Goal: Information Seeking & Learning: Learn about a topic

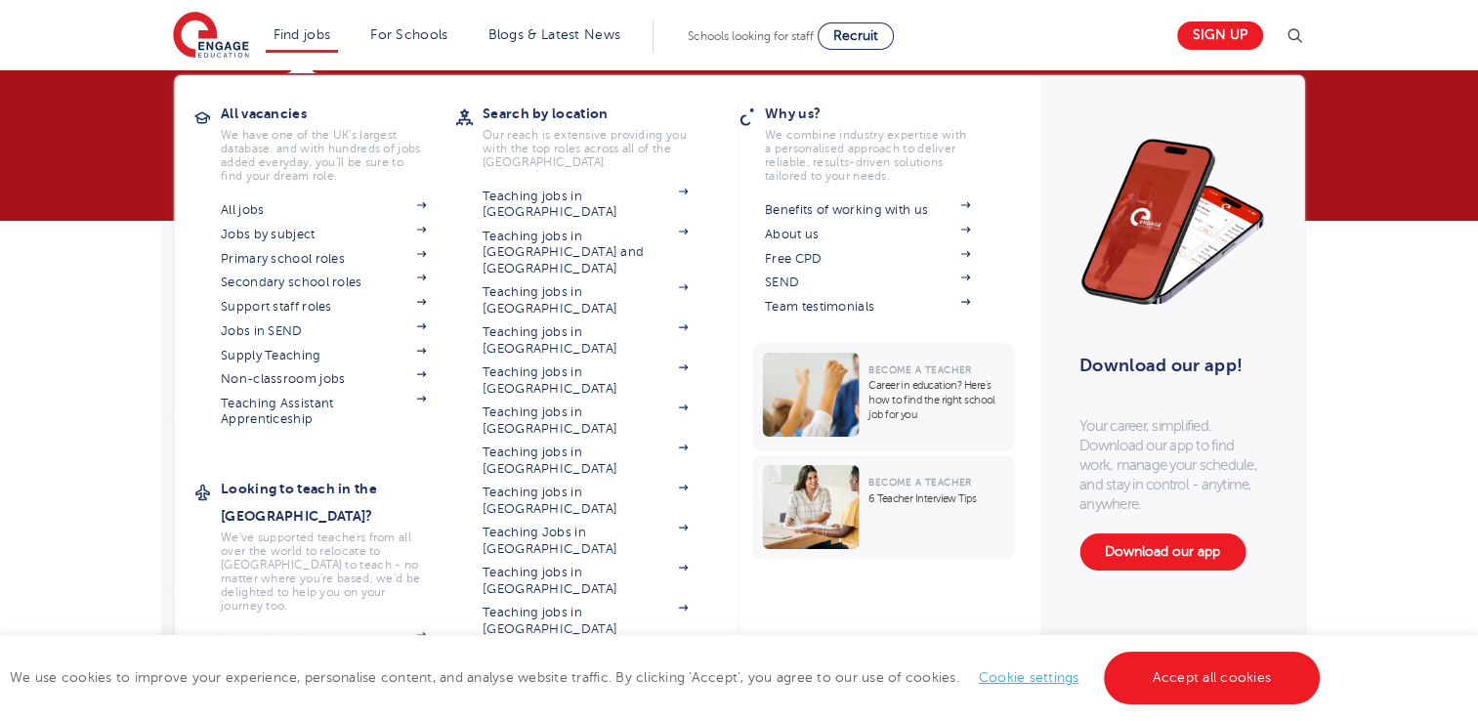
click at [339, 41] on li "Find jobs All vacancies We have one of the UK's largest database. and with hund…" at bounding box center [302, 36] width 73 height 33
click at [243, 211] on link "All jobs" at bounding box center [323, 210] width 205 height 16
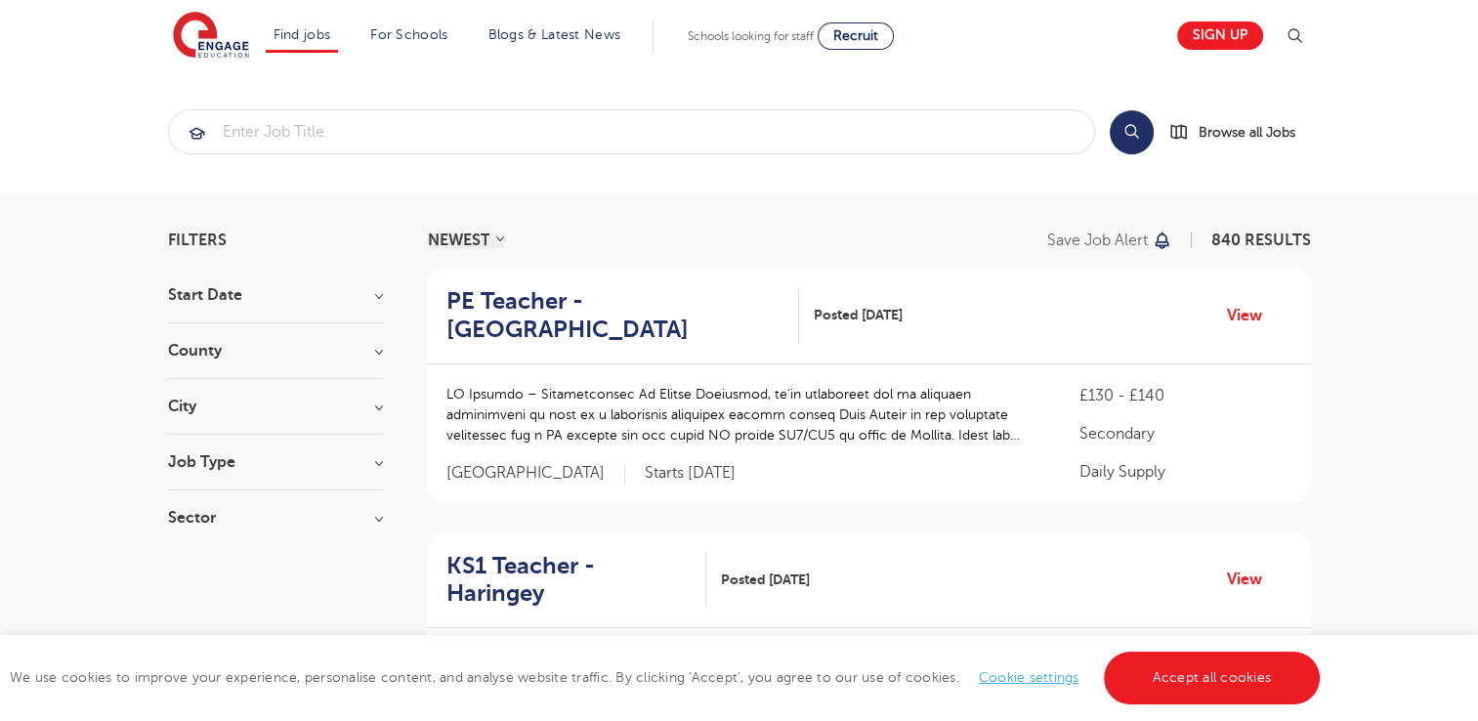
click at [235, 466] on h3 "Job Type" at bounding box center [275, 462] width 215 height 16
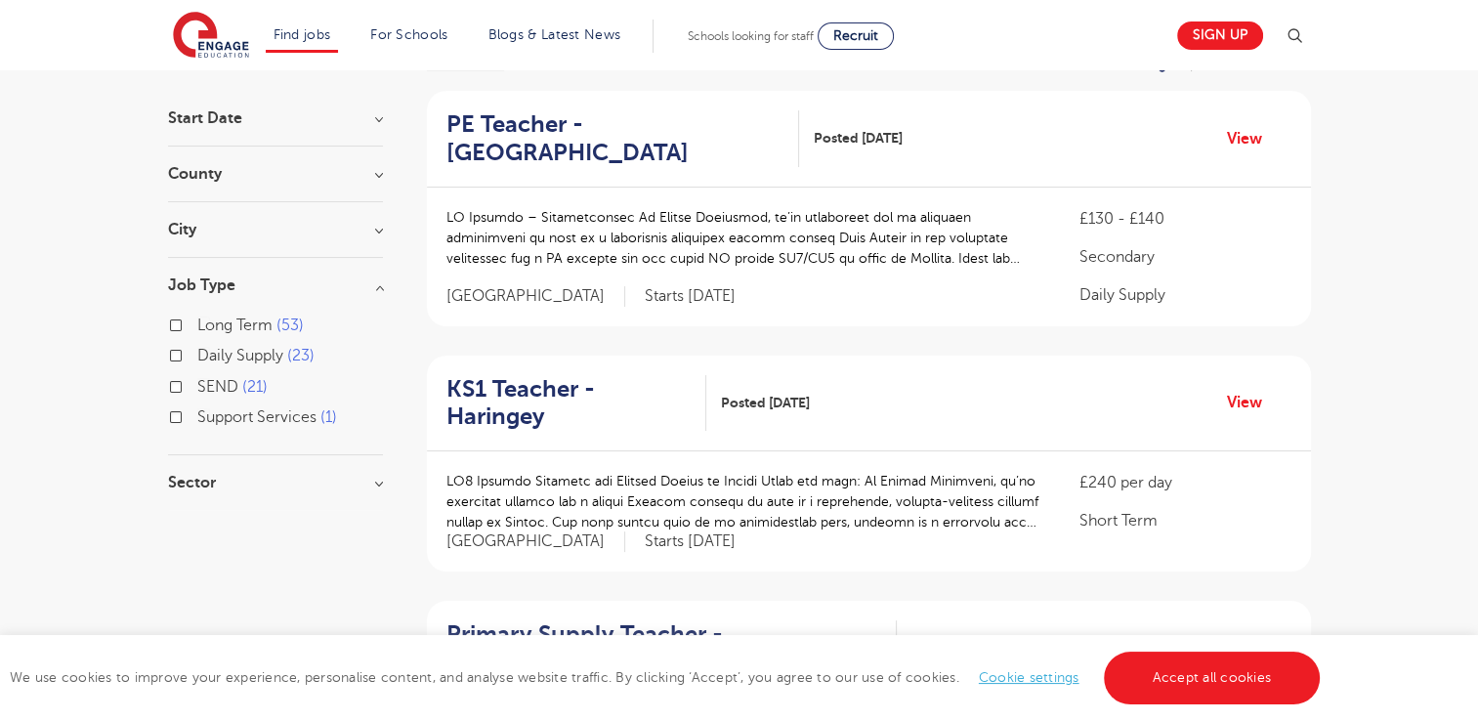
scroll to position [181, 0]
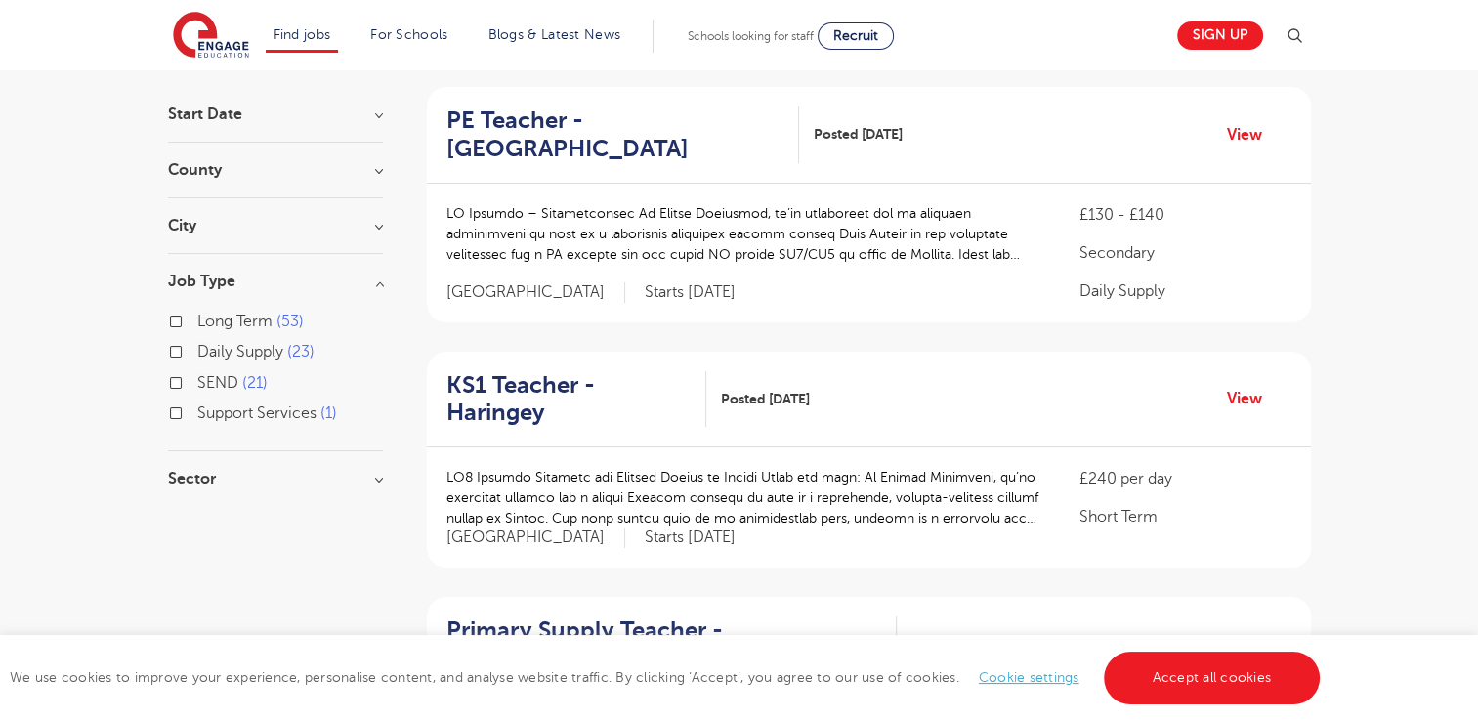
click at [377, 481] on h3 "Sector" at bounding box center [275, 479] width 215 height 16
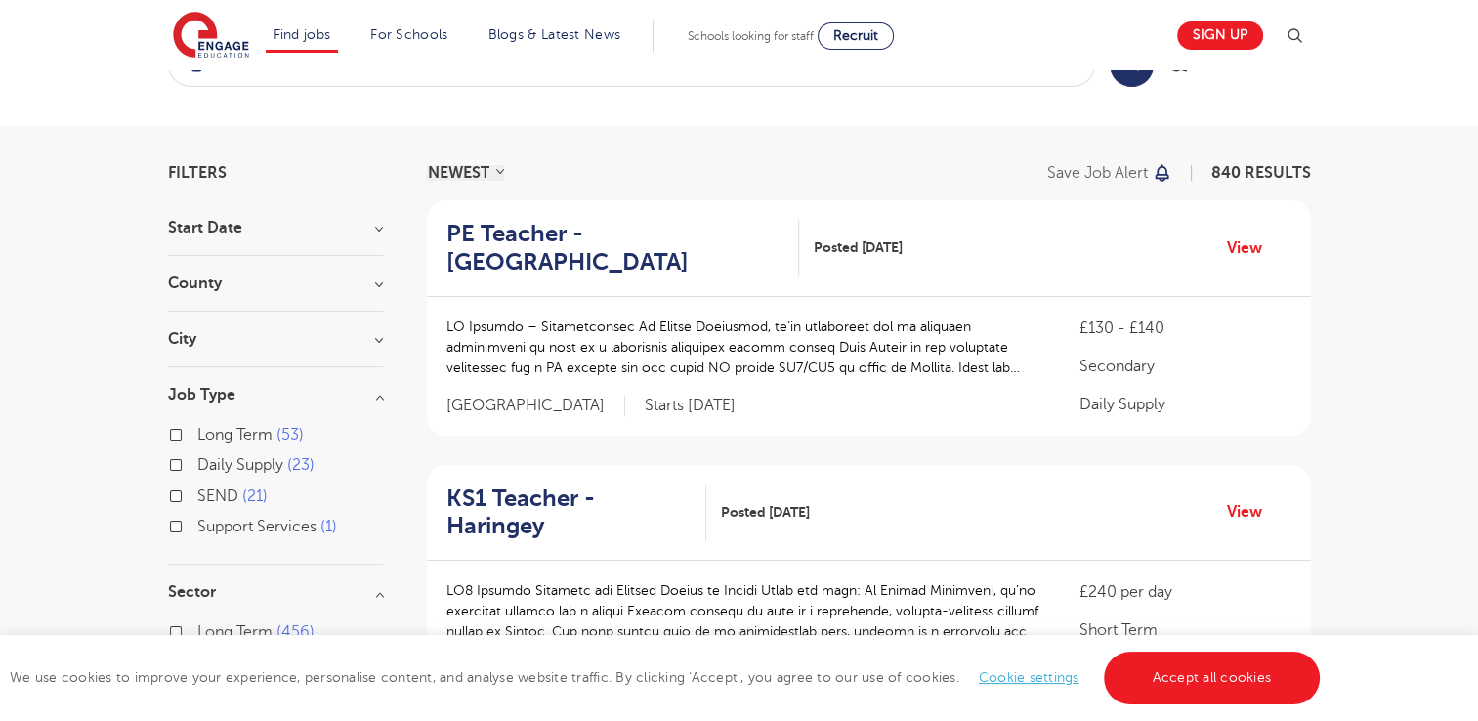
scroll to position [0, 0]
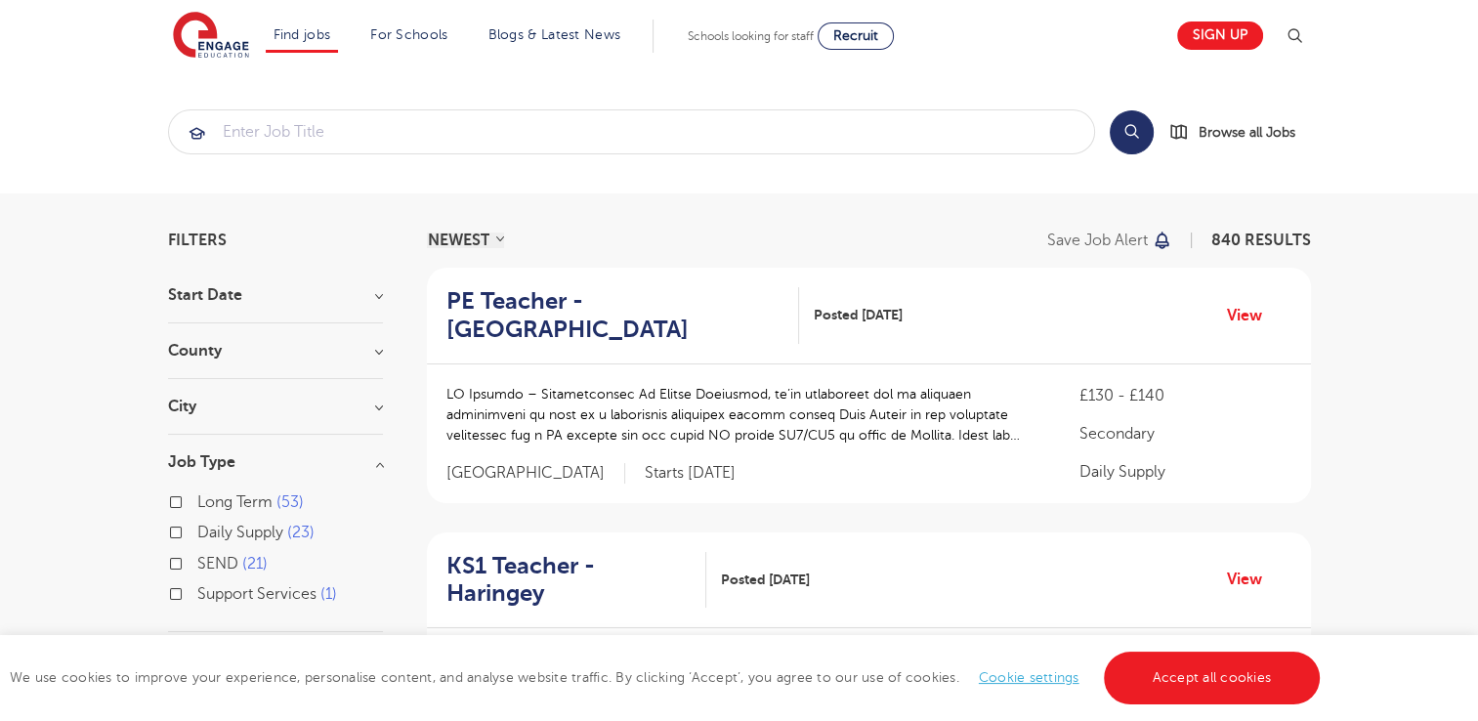
click at [197, 500] on label "Long Term 53" at bounding box center [250, 501] width 106 height 25
click at [197, 500] on input "Long Term 53" at bounding box center [203, 499] width 13 height 13
checkbox input "true"
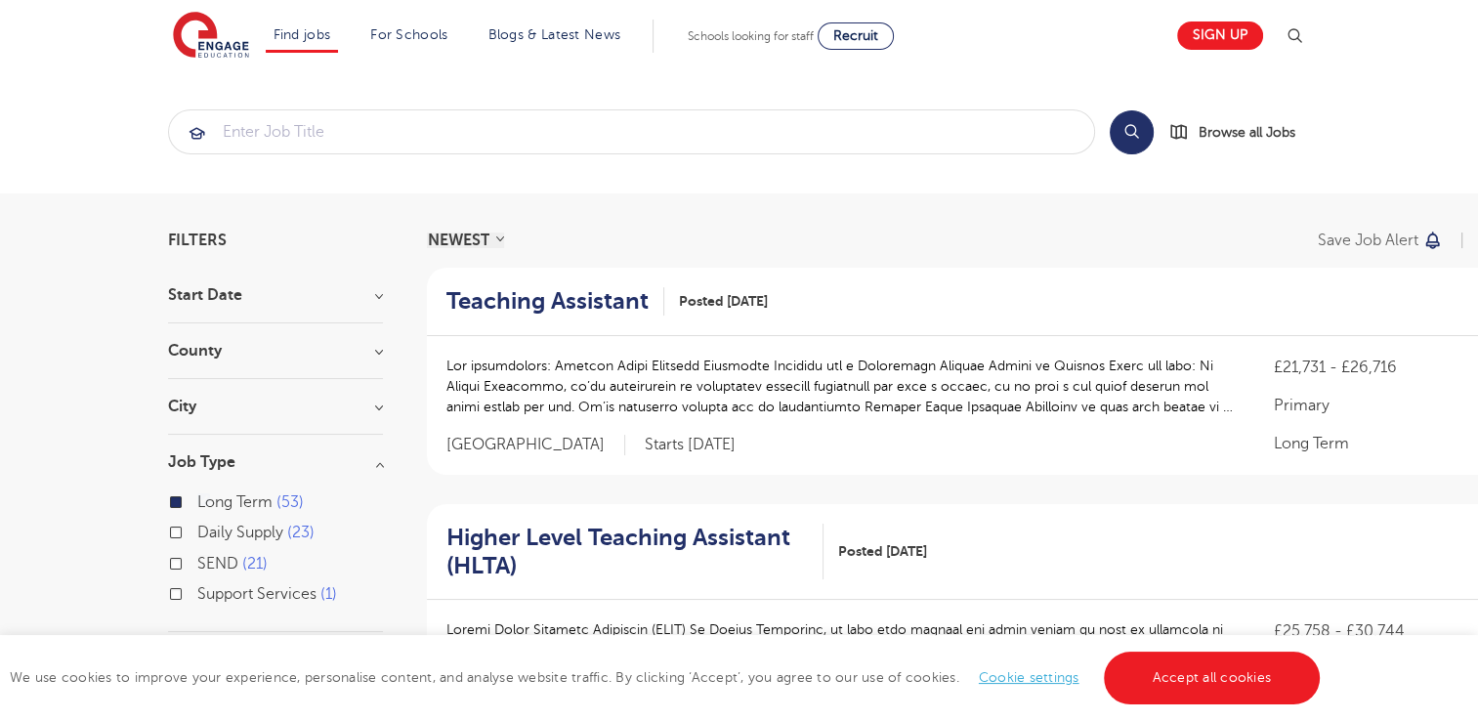
click at [250, 412] on h3 "City" at bounding box center [275, 406] width 215 height 16
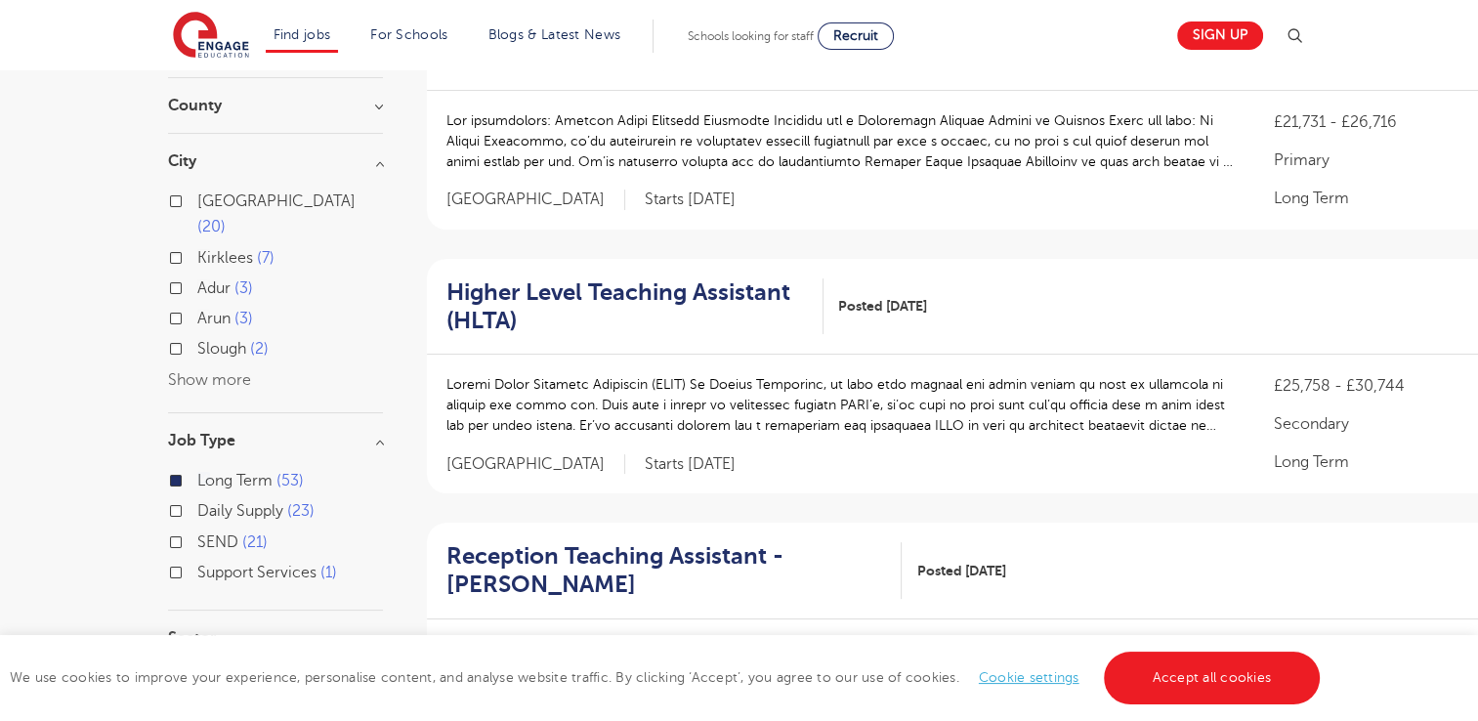
scroll to position [257, 0]
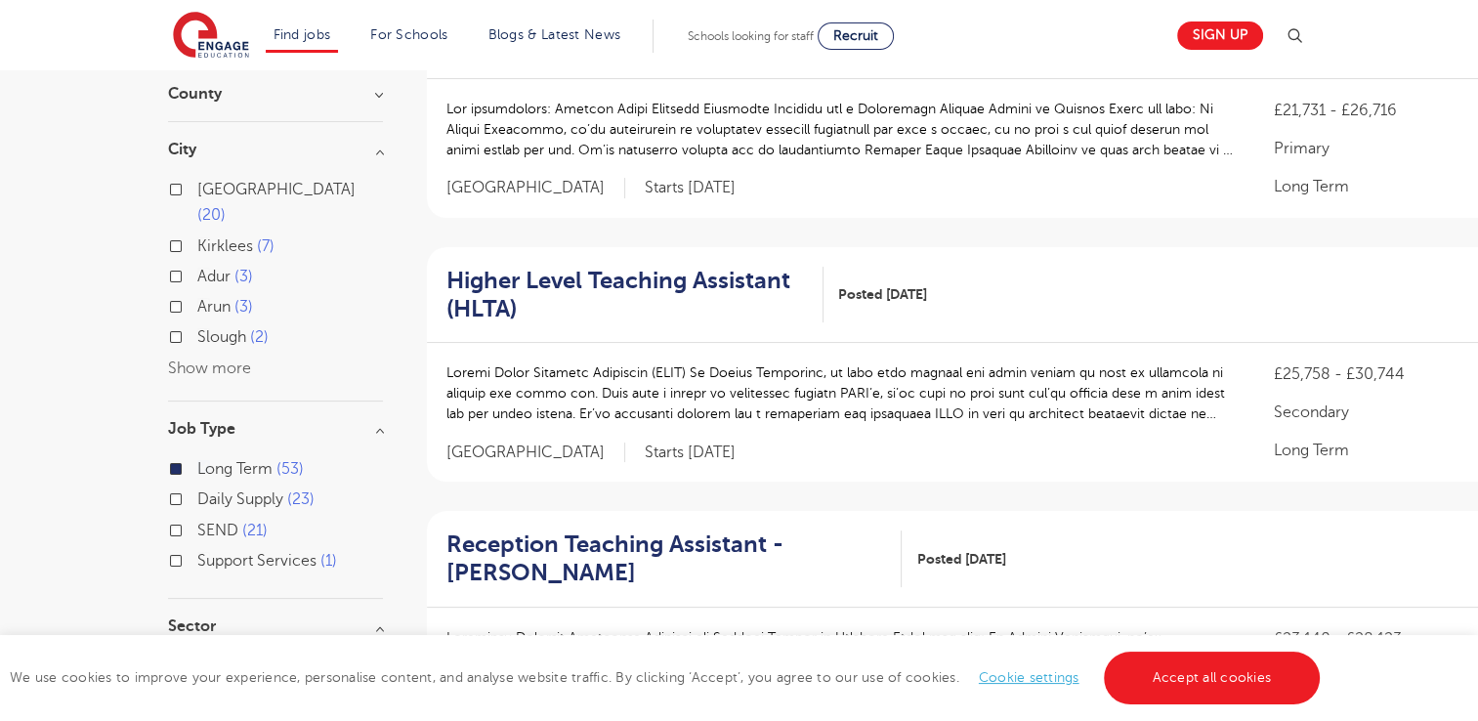
click at [230, 359] on button "Show more" at bounding box center [209, 368] width 83 height 18
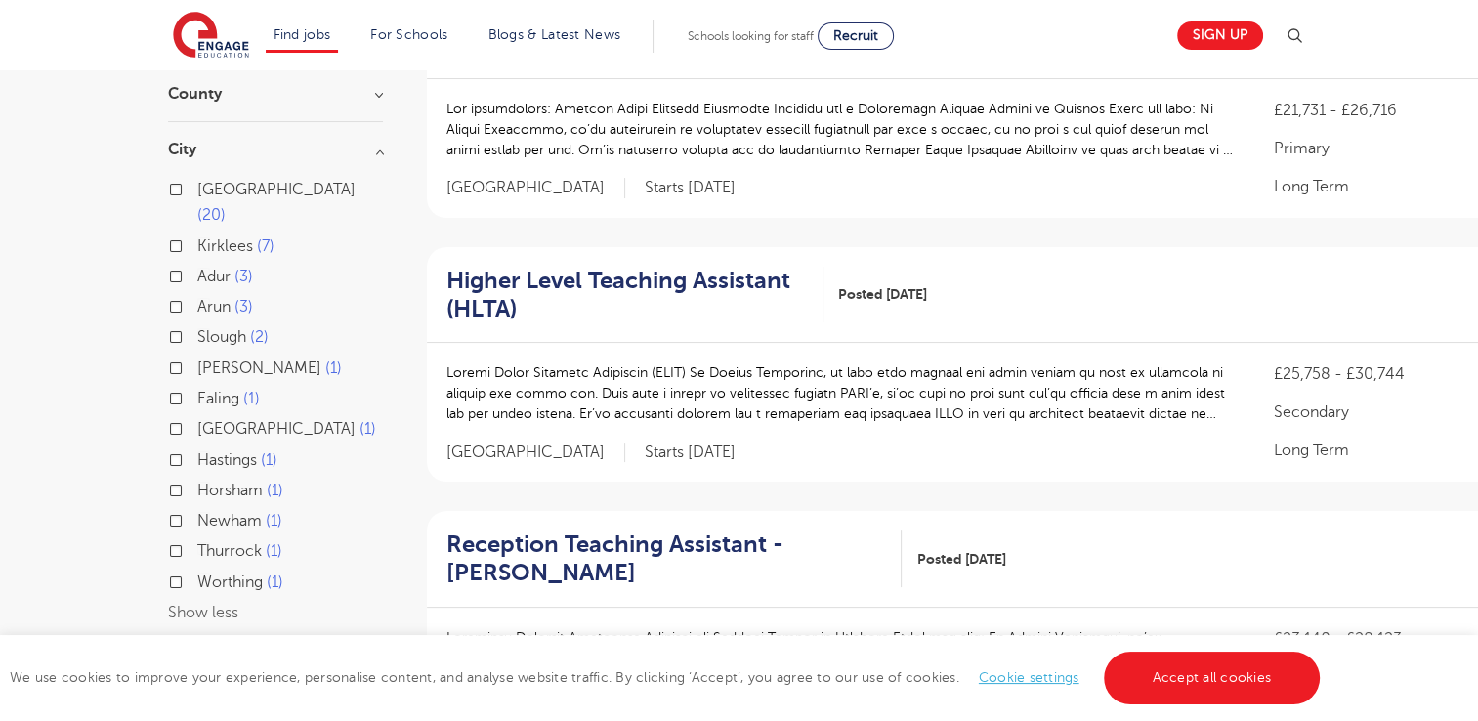
click at [197, 189] on label "Leeds 20" at bounding box center [290, 203] width 186 height 52
click at [197, 189] on input "Leeds 20" at bounding box center [203, 187] width 13 height 13
checkbox input "true"
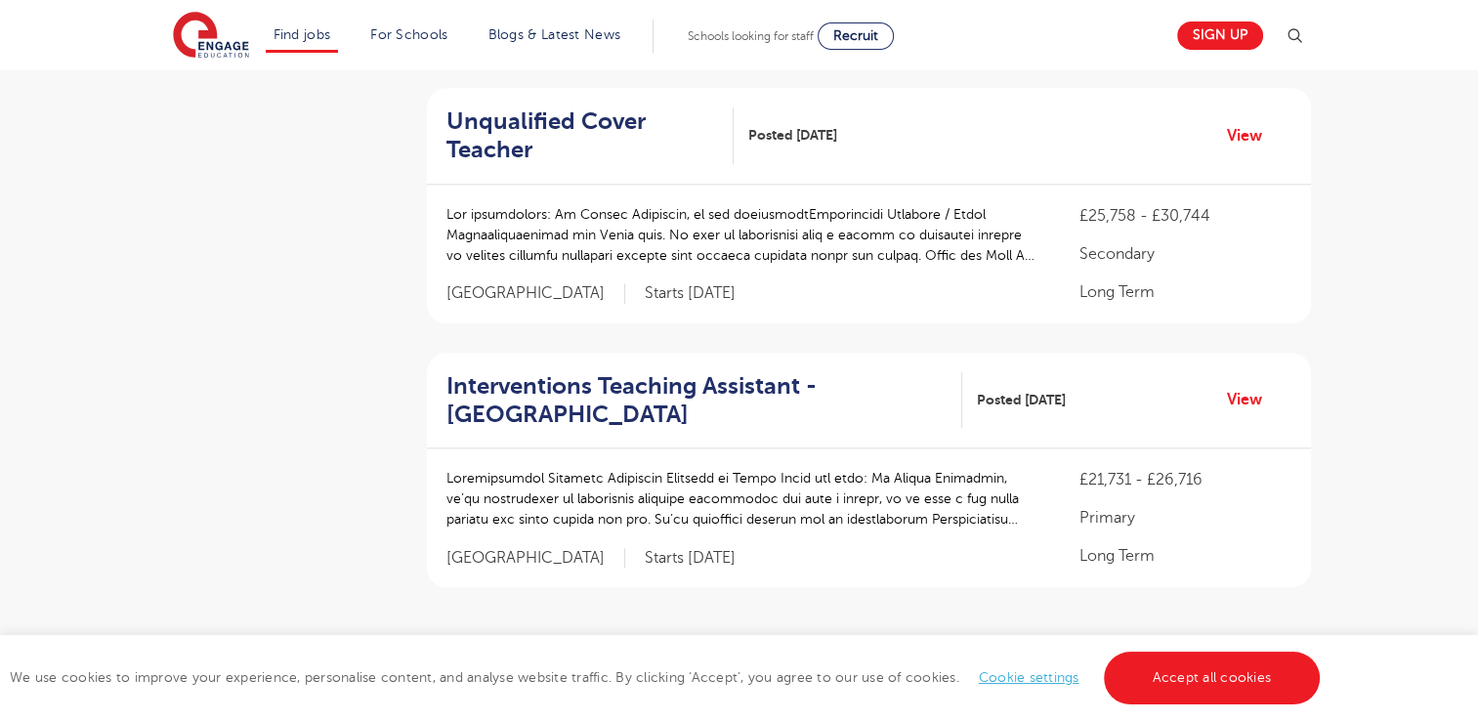
scroll to position [2319, 0]
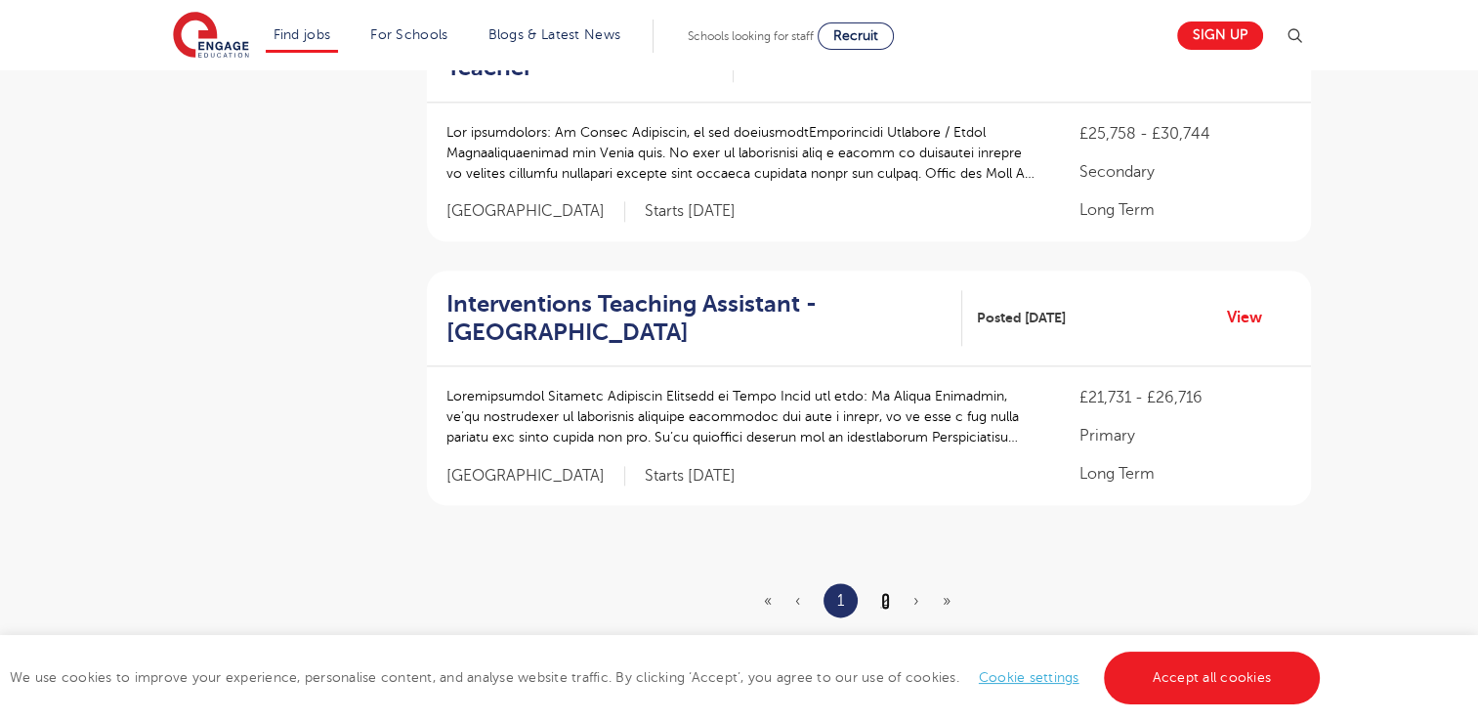
click at [885, 596] on link "2" at bounding box center [885, 601] width 9 height 18
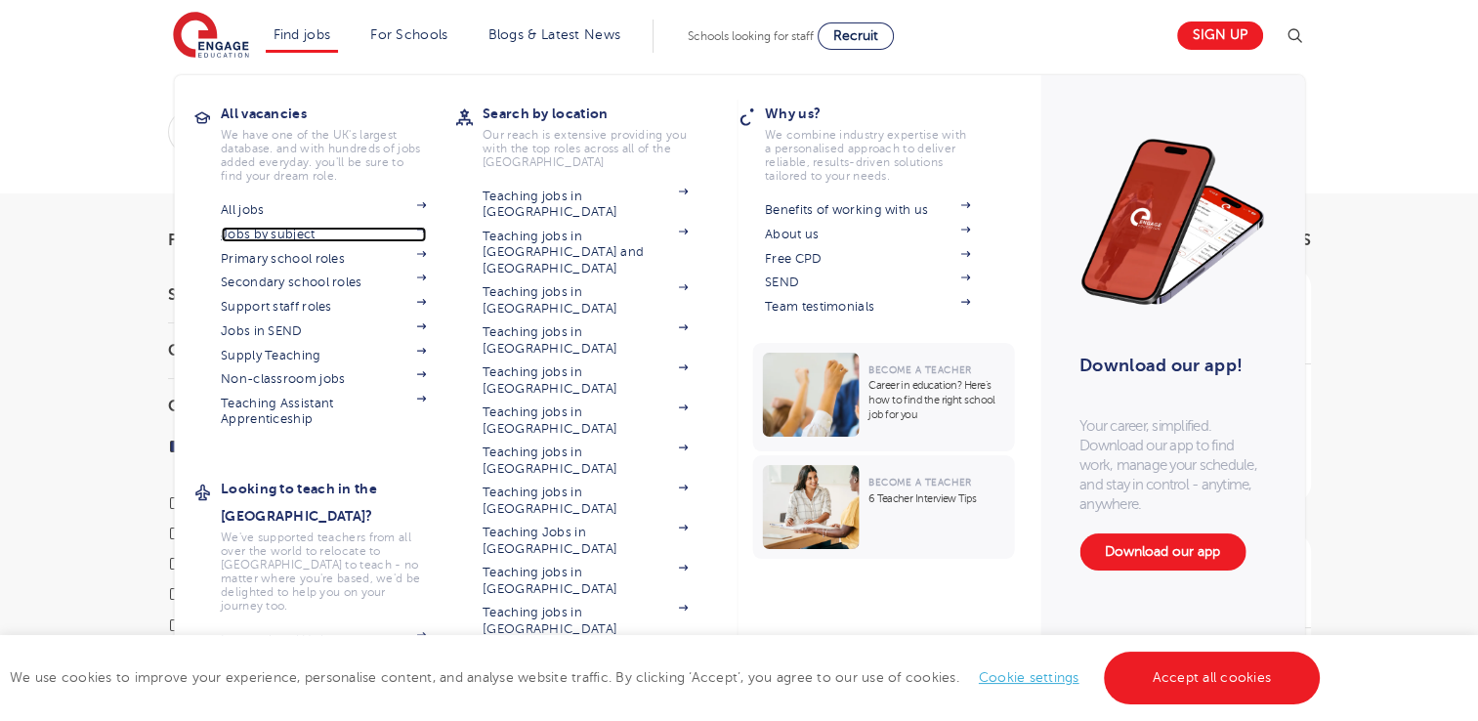
click at [304, 233] on link "Jobs by subject" at bounding box center [323, 235] width 205 height 16
click at [293, 45] on li "Find jobs All vacancies We have one of the UK's largest database. and with hund…" at bounding box center [302, 36] width 73 height 33
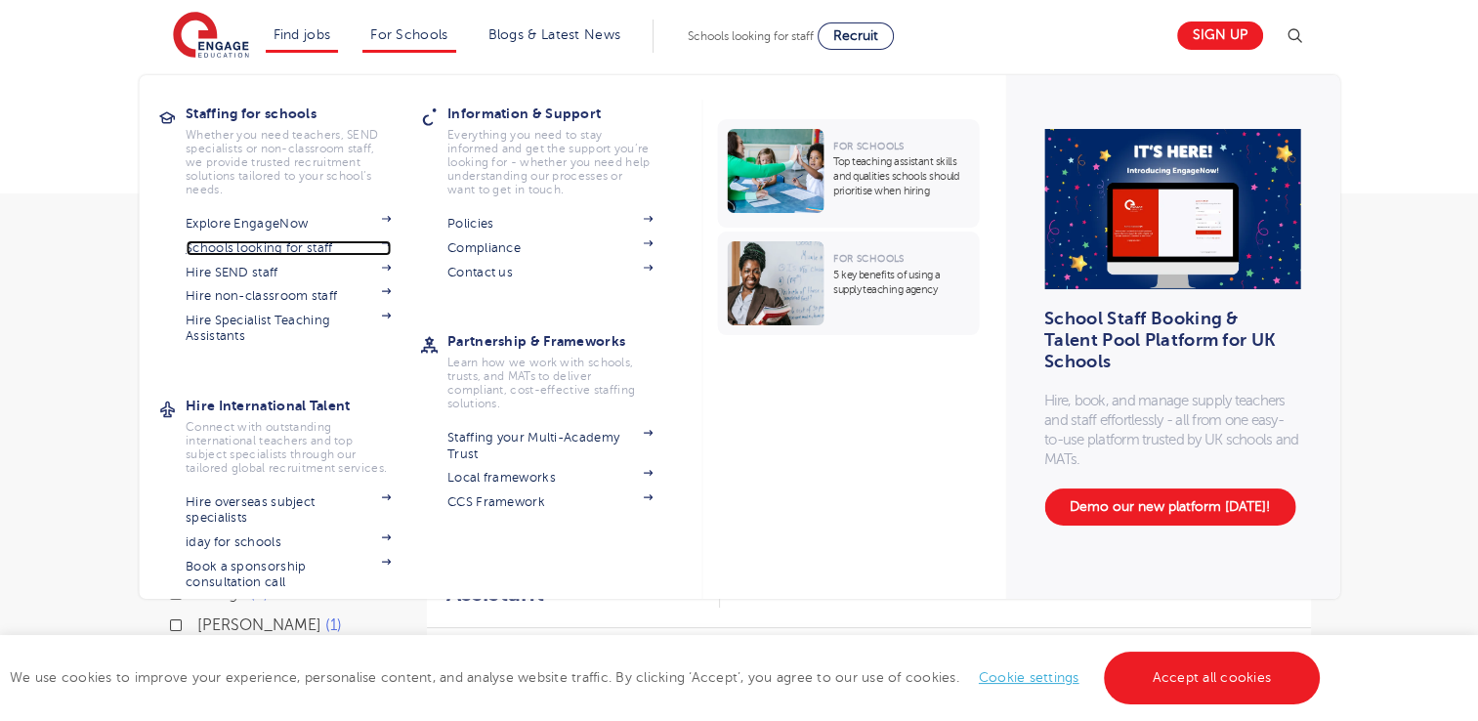
click at [294, 248] on link "Schools looking for staff" at bounding box center [288, 248] width 205 height 16
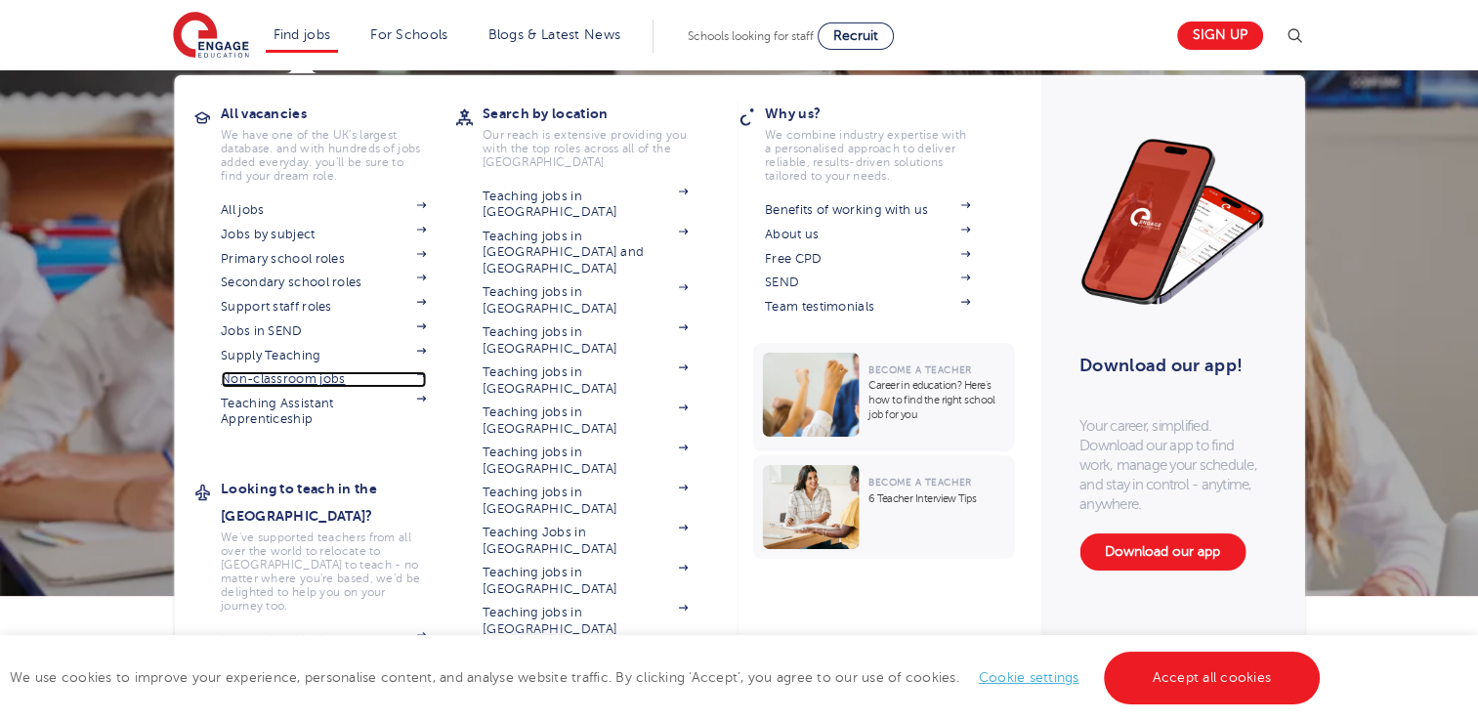
click at [285, 377] on link "Non-classroom jobs" at bounding box center [323, 379] width 205 height 16
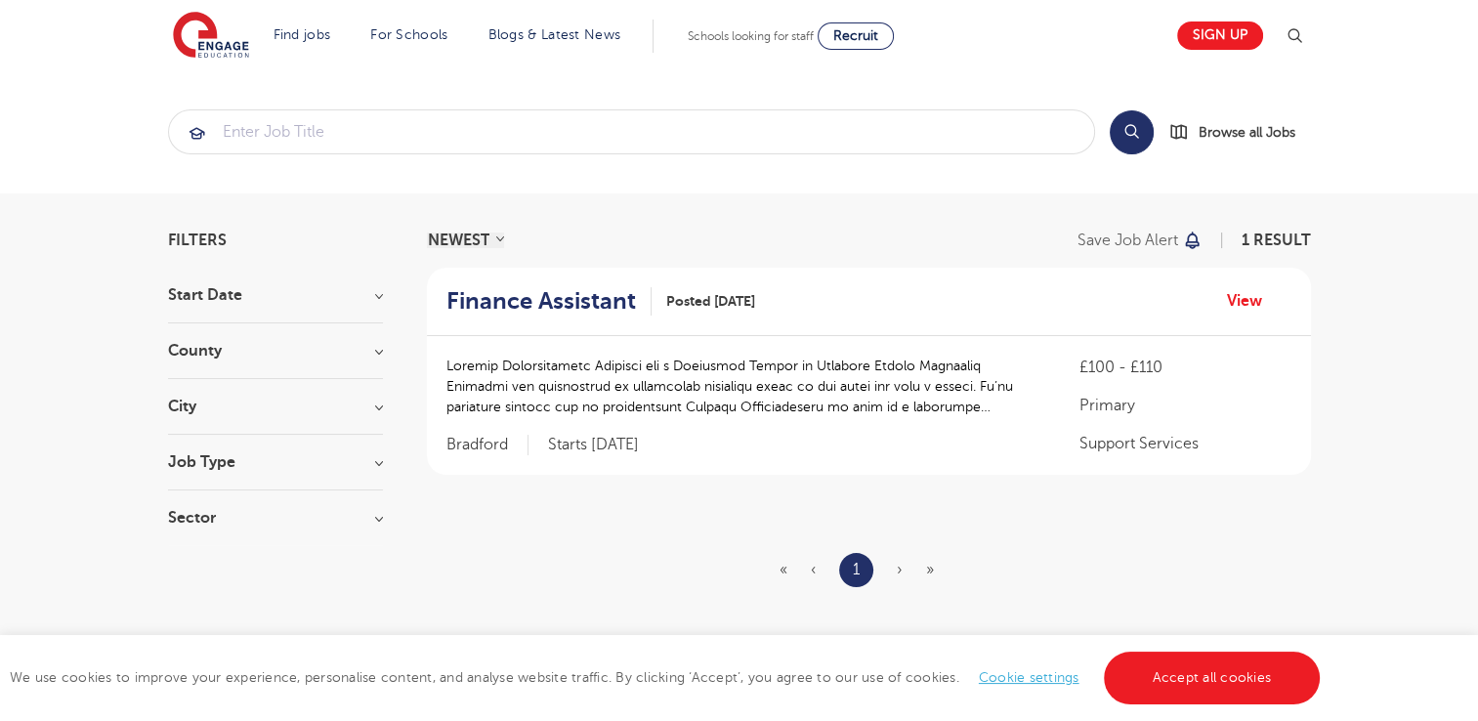
click at [1022, 403] on p at bounding box center [743, 386] width 595 height 62
click at [522, 299] on h2 "Finance Assistant" at bounding box center [540, 301] width 189 height 28
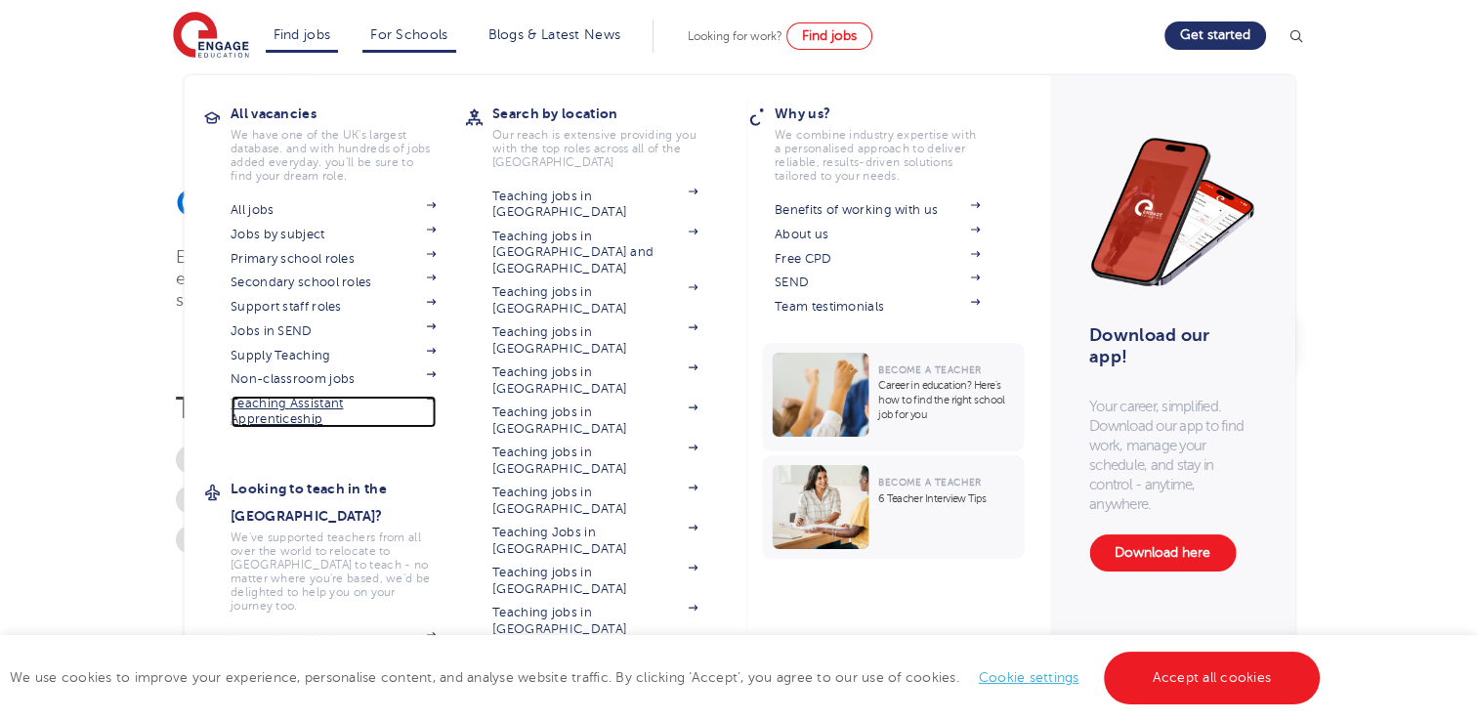
click at [281, 408] on link "Teaching Assistant Apprenticeship" at bounding box center [332, 412] width 205 height 32
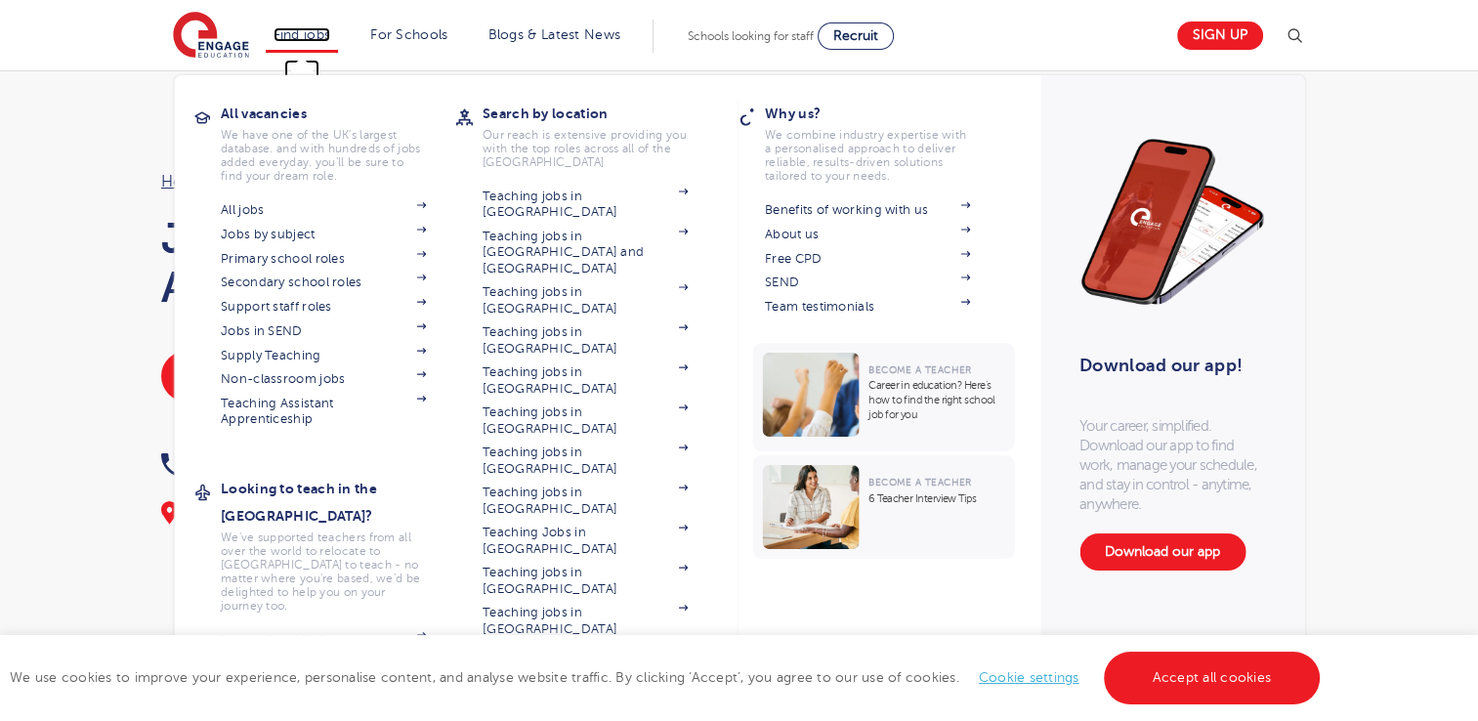
click at [328, 41] on link "Find jobs" at bounding box center [302, 34] width 58 height 15
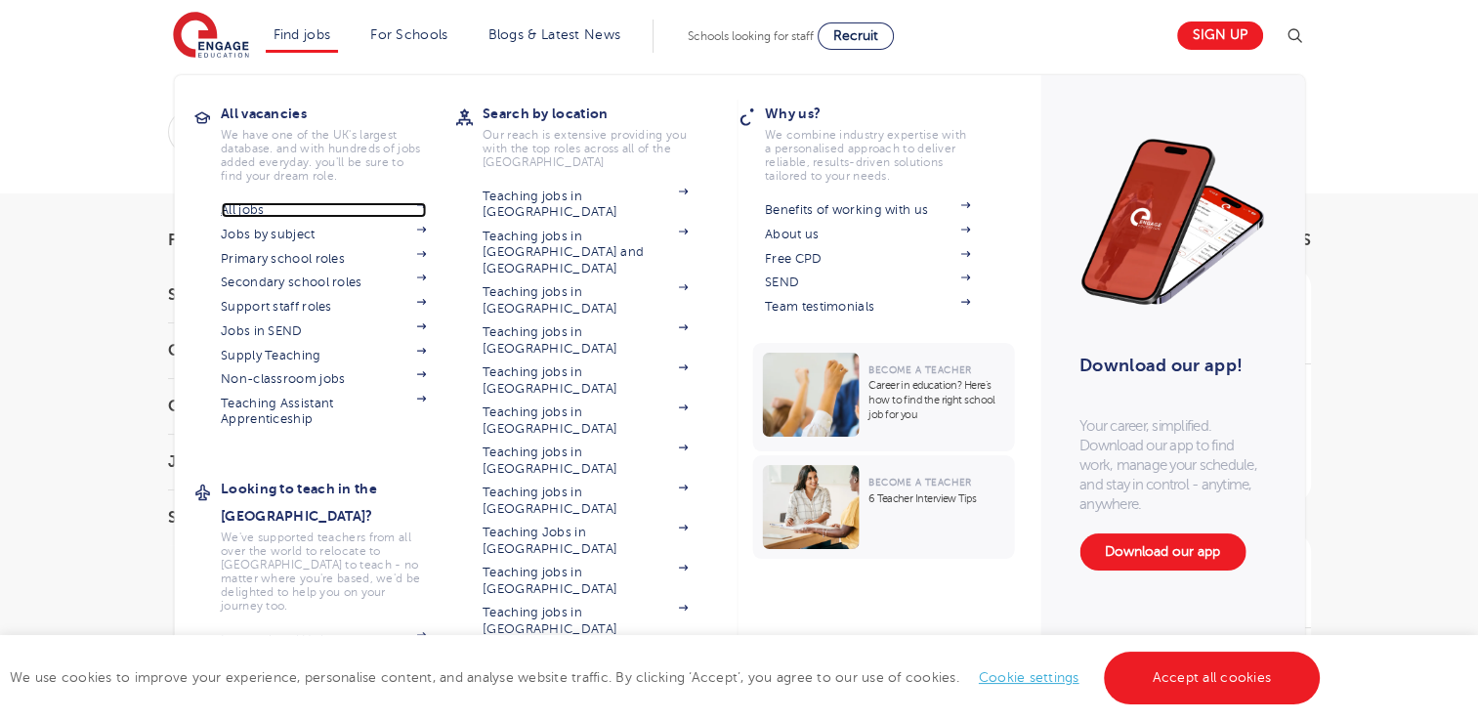
click at [246, 214] on link "All jobs" at bounding box center [323, 210] width 205 height 16
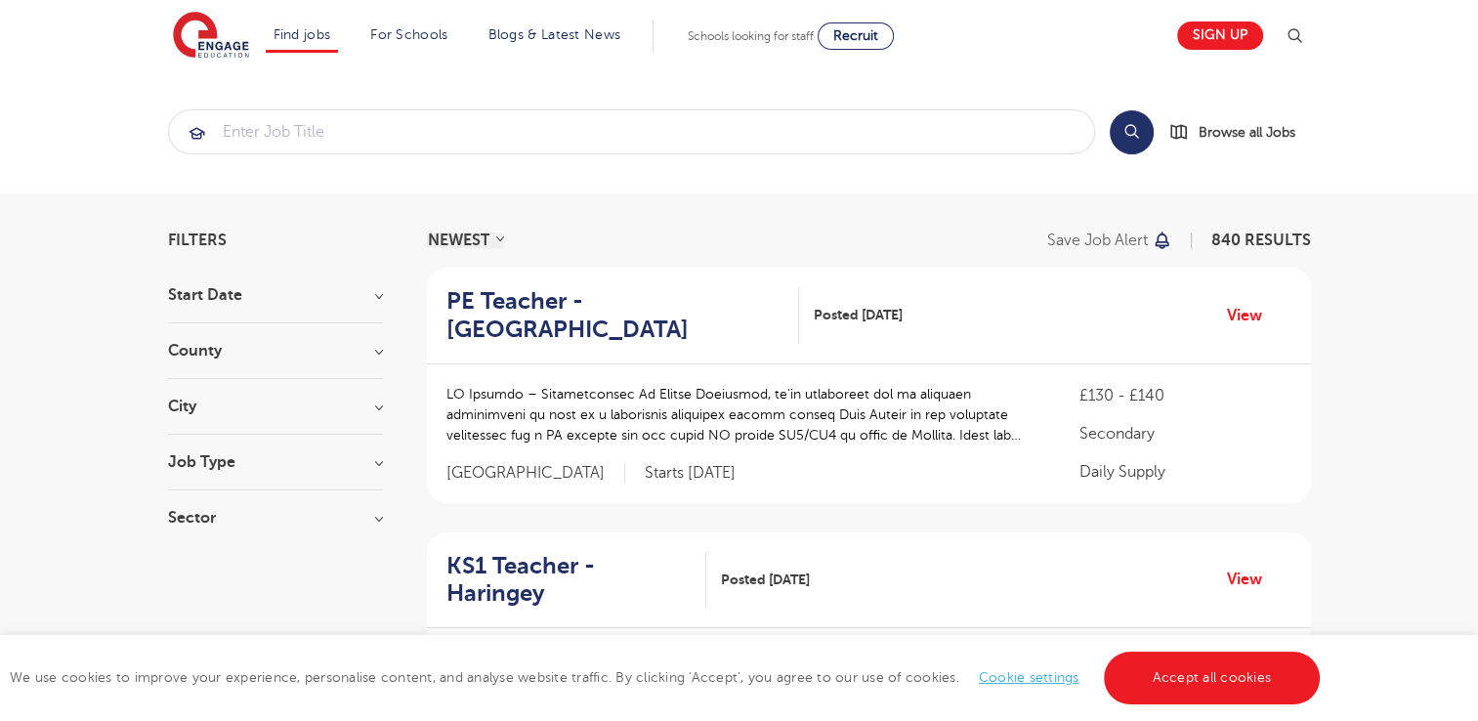
click at [309, 349] on h3 "County" at bounding box center [275, 351] width 215 height 16
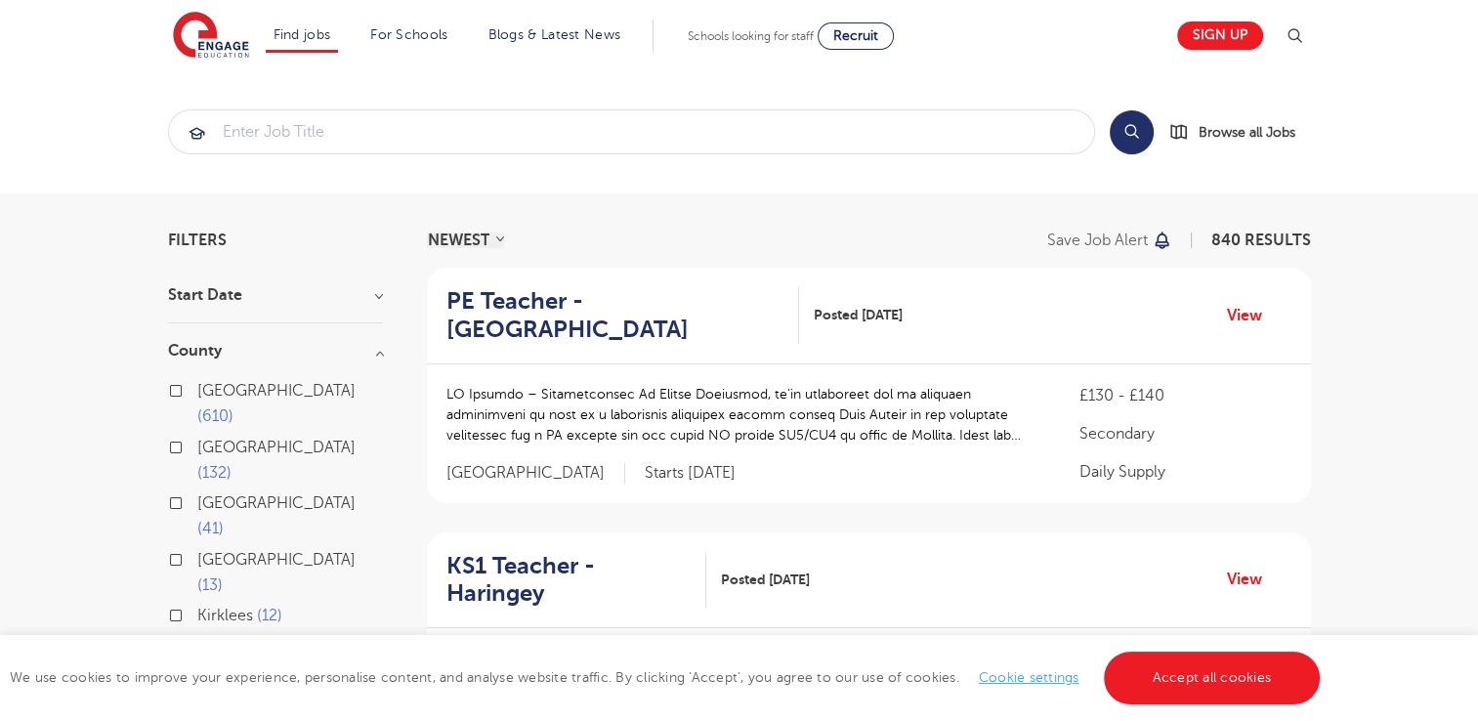
click at [201, 529] on div "London 610 Hertfordshire 132 Leeds 41 East Sussex 13 Kirklees 12 Show more" at bounding box center [275, 518] width 215 height 281
click at [203, 638] on button "Show more" at bounding box center [209, 647] width 83 height 18
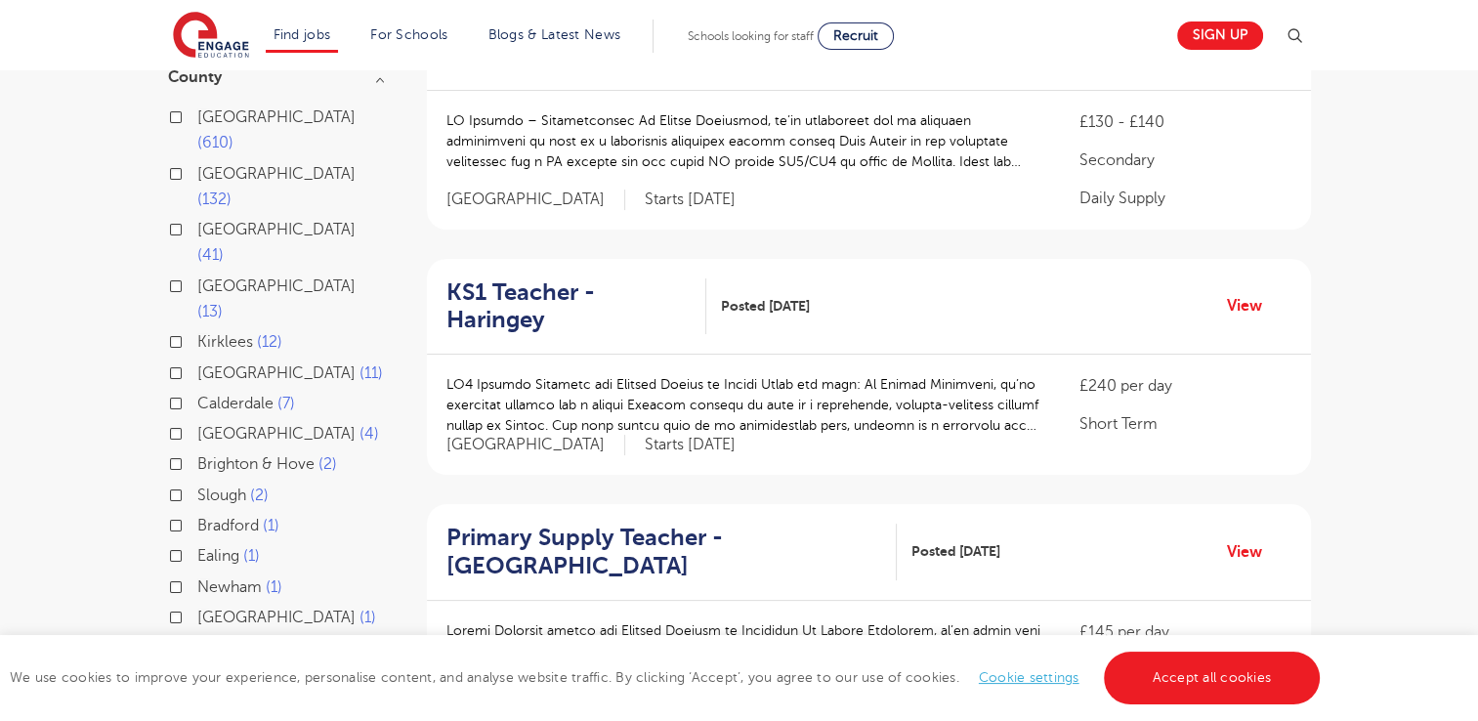
scroll to position [234, 0]
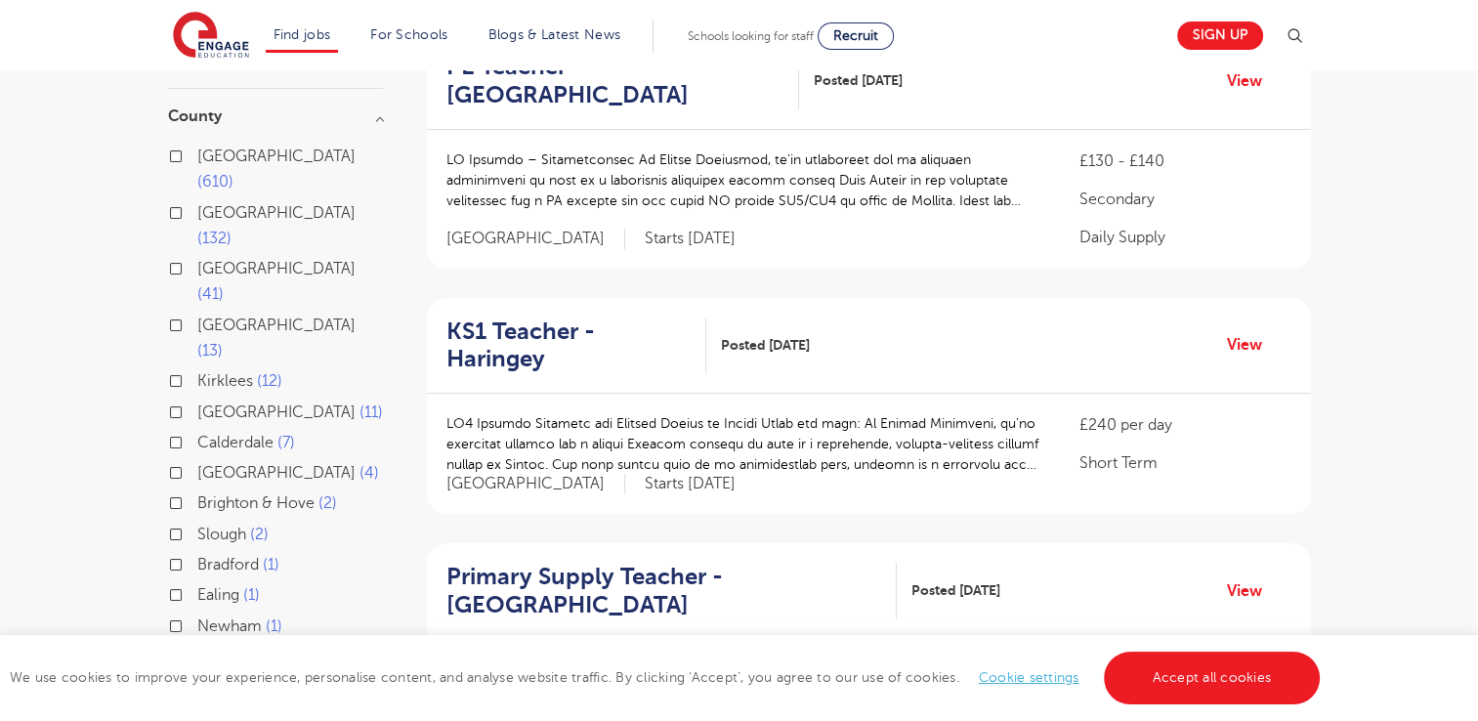
click at [197, 552] on label "Bradford 1" at bounding box center [238, 564] width 82 height 25
click at [197, 556] on input "Bradford 1" at bounding box center [203, 562] width 13 height 13
checkbox input "true"
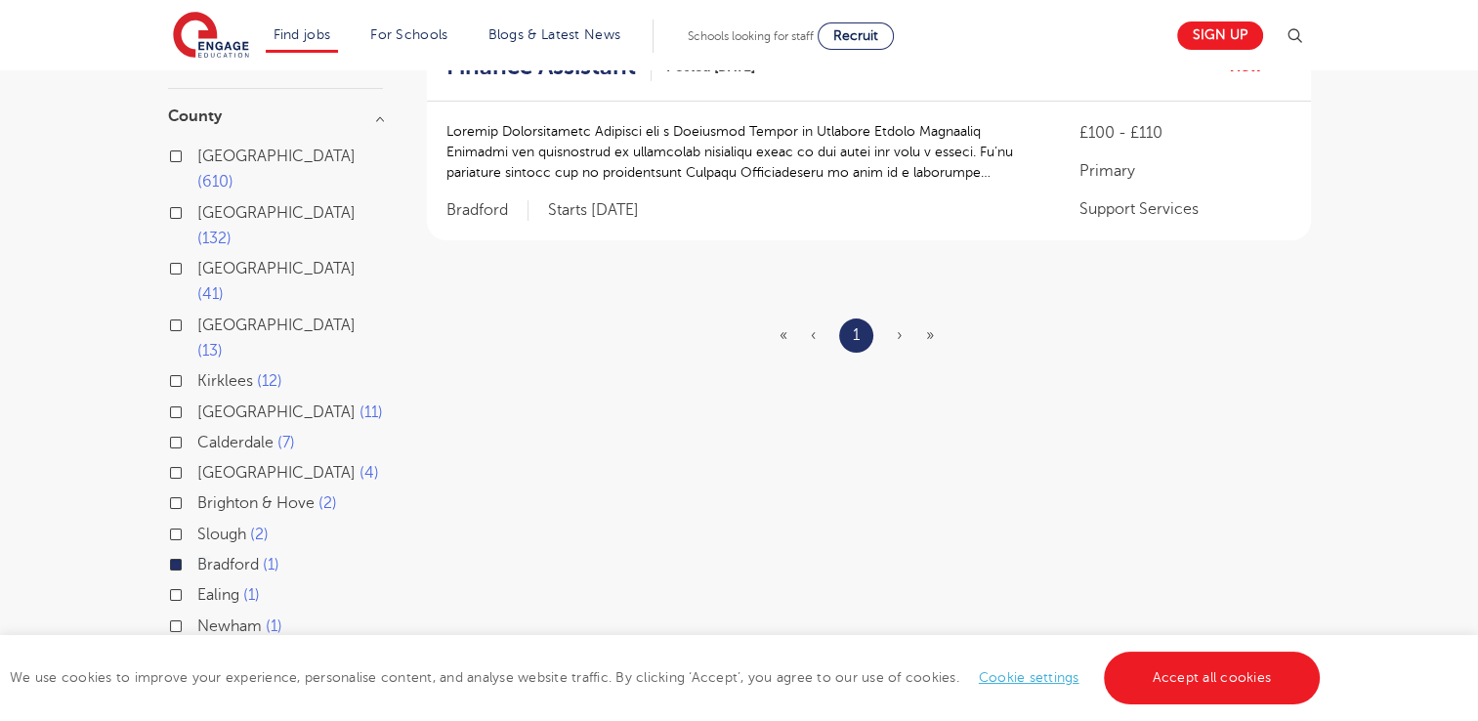
scroll to position [195, 0]
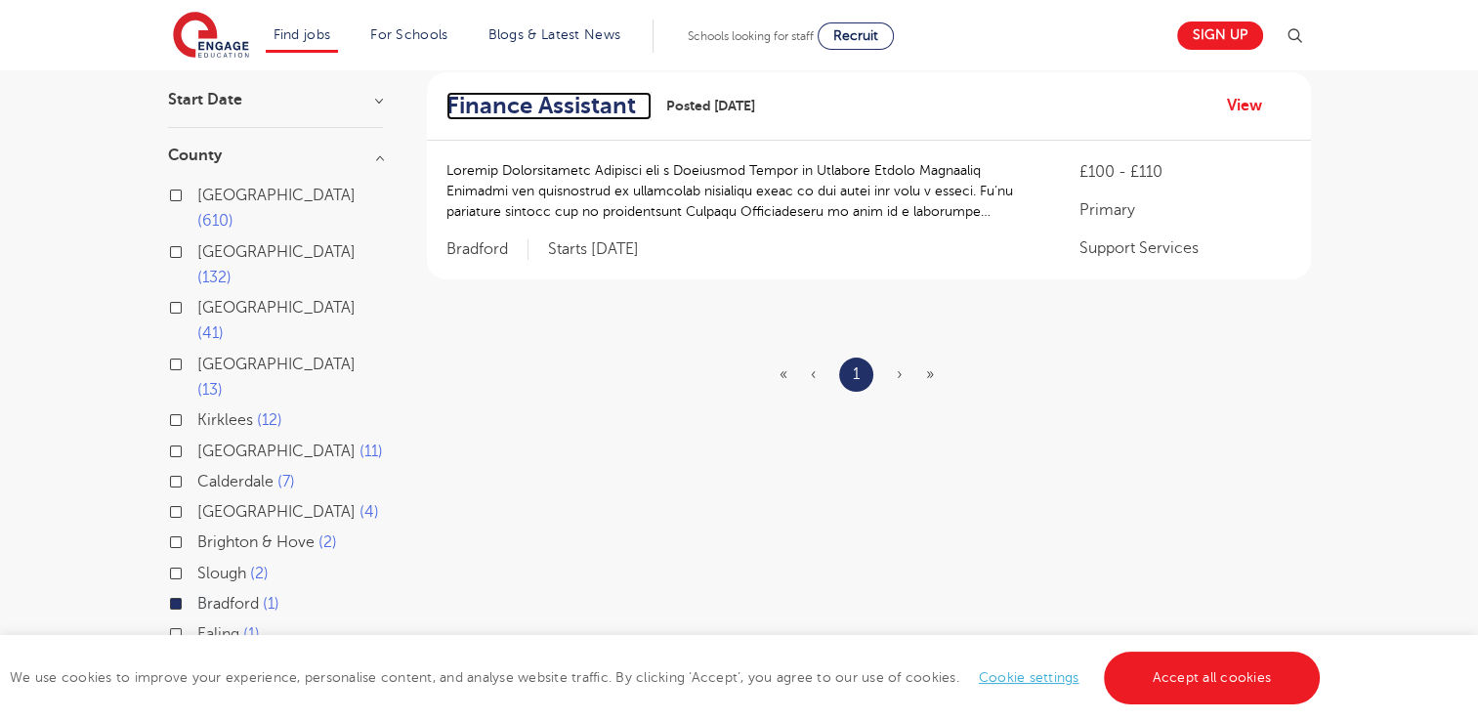
click at [515, 107] on h2 "Finance Assistant" at bounding box center [540, 106] width 189 height 28
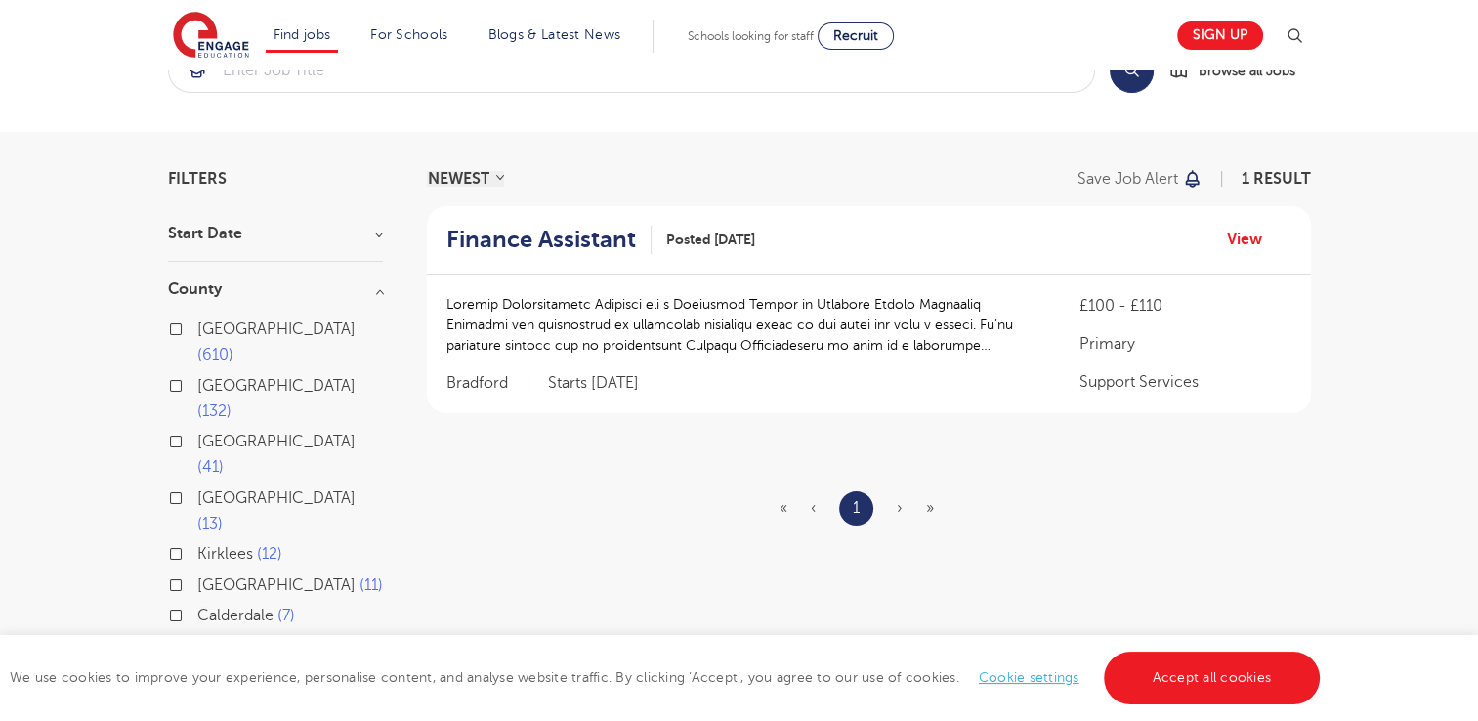
scroll to position [0, 0]
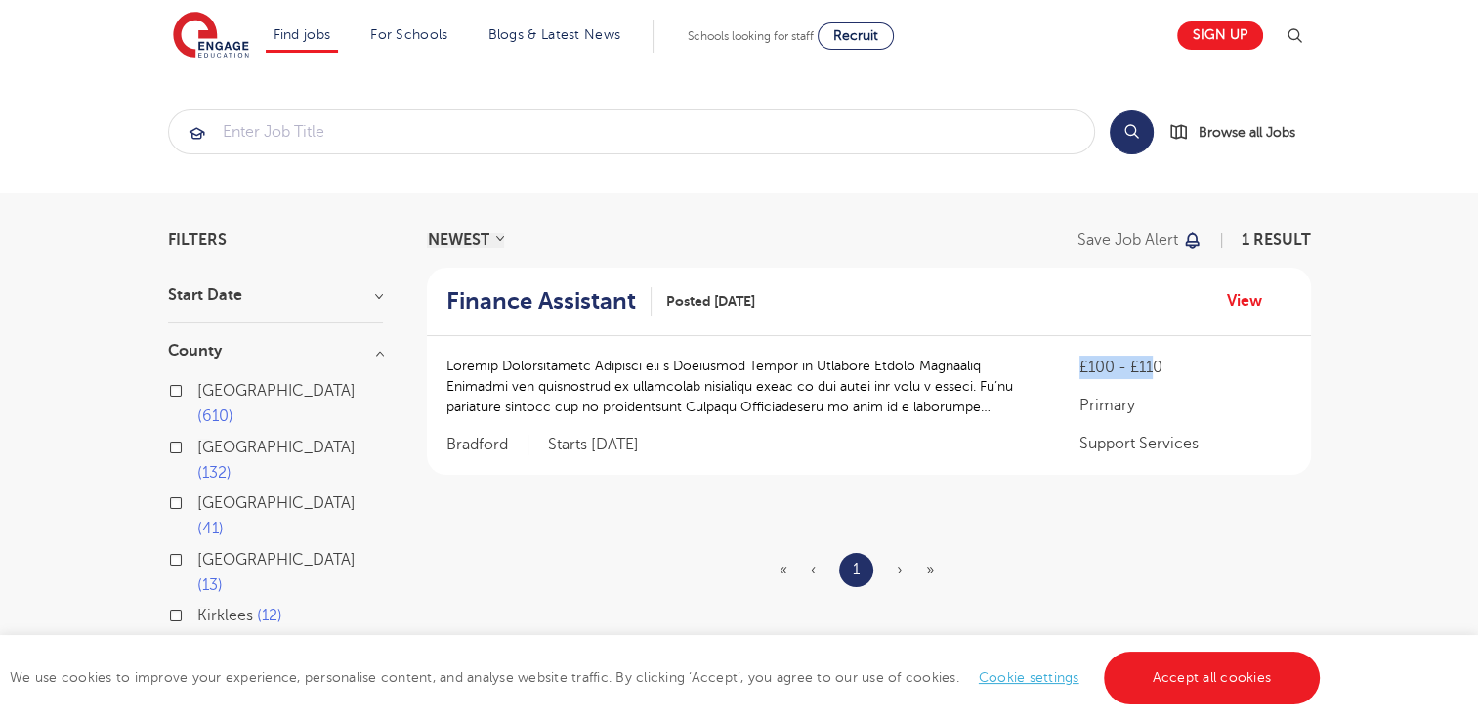
drag, startPoint x: 1154, startPoint y: 361, endPoint x: 1059, endPoint y: 365, distance: 95.8
click at [1059, 365] on div "£100 - £110 Primary Support Services Bradford Starts 2025-09-22" at bounding box center [869, 405] width 884 height 139
drag, startPoint x: 1059, startPoint y: 365, endPoint x: 1226, endPoint y: 389, distance: 168.6
click at [1226, 389] on div "£100 - £110 Primary Support Services" at bounding box center [1184, 405] width 211 height 100
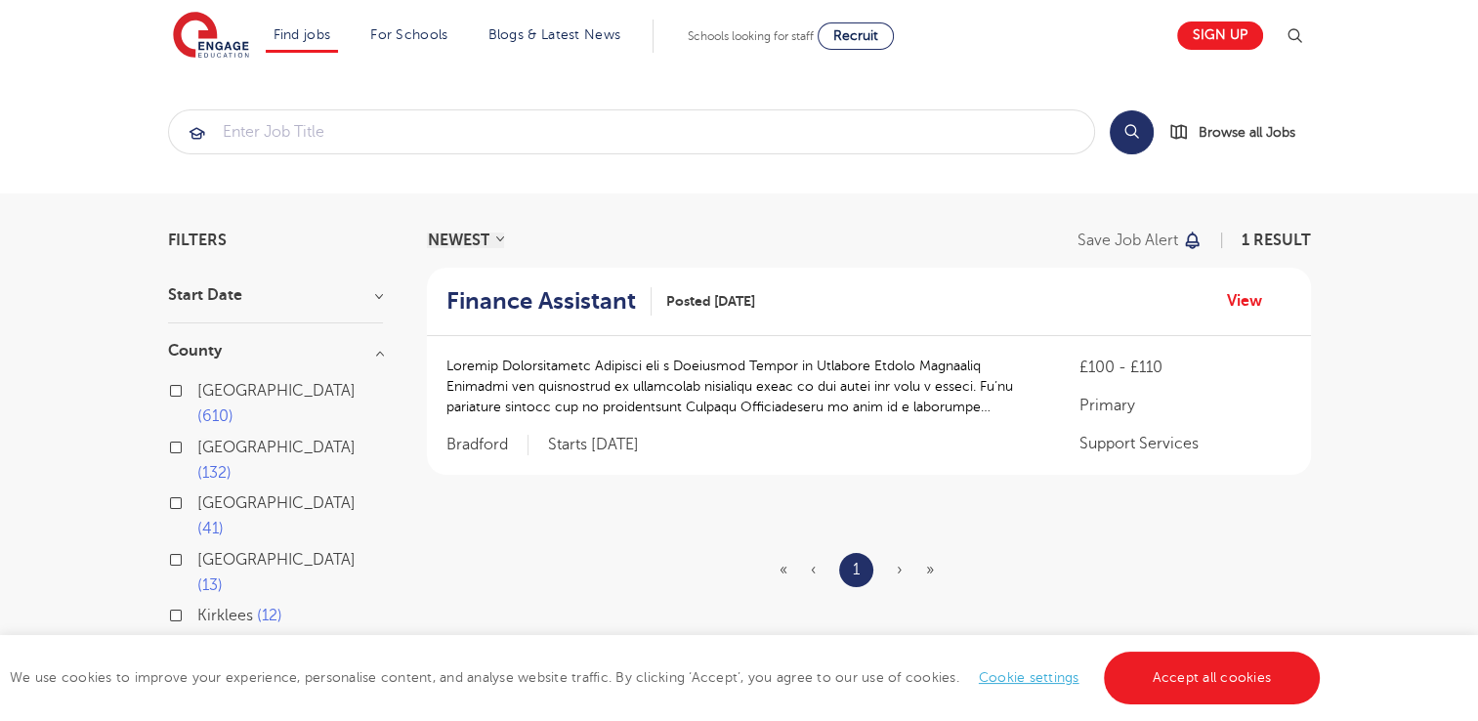
drag, startPoint x: 1221, startPoint y: 386, endPoint x: 1176, endPoint y: 408, distance: 50.2
click at [1176, 408] on p "Primary" at bounding box center [1184, 405] width 211 height 23
click at [1238, 299] on link "View" at bounding box center [1252, 300] width 50 height 25
click at [231, 494] on span "Leeds" at bounding box center [276, 503] width 158 height 18
click at [210, 494] on input "Leeds 41" at bounding box center [203, 500] width 13 height 13
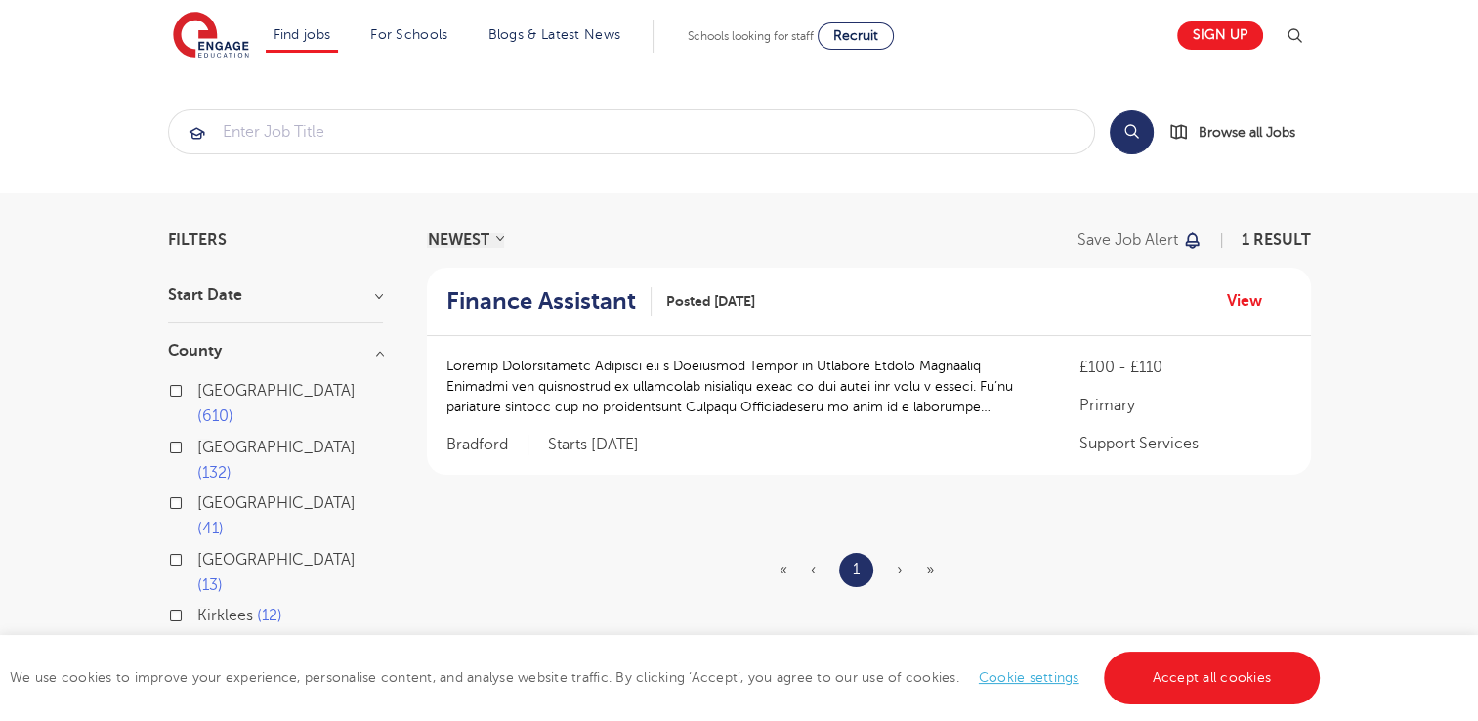
checkbox input "true"
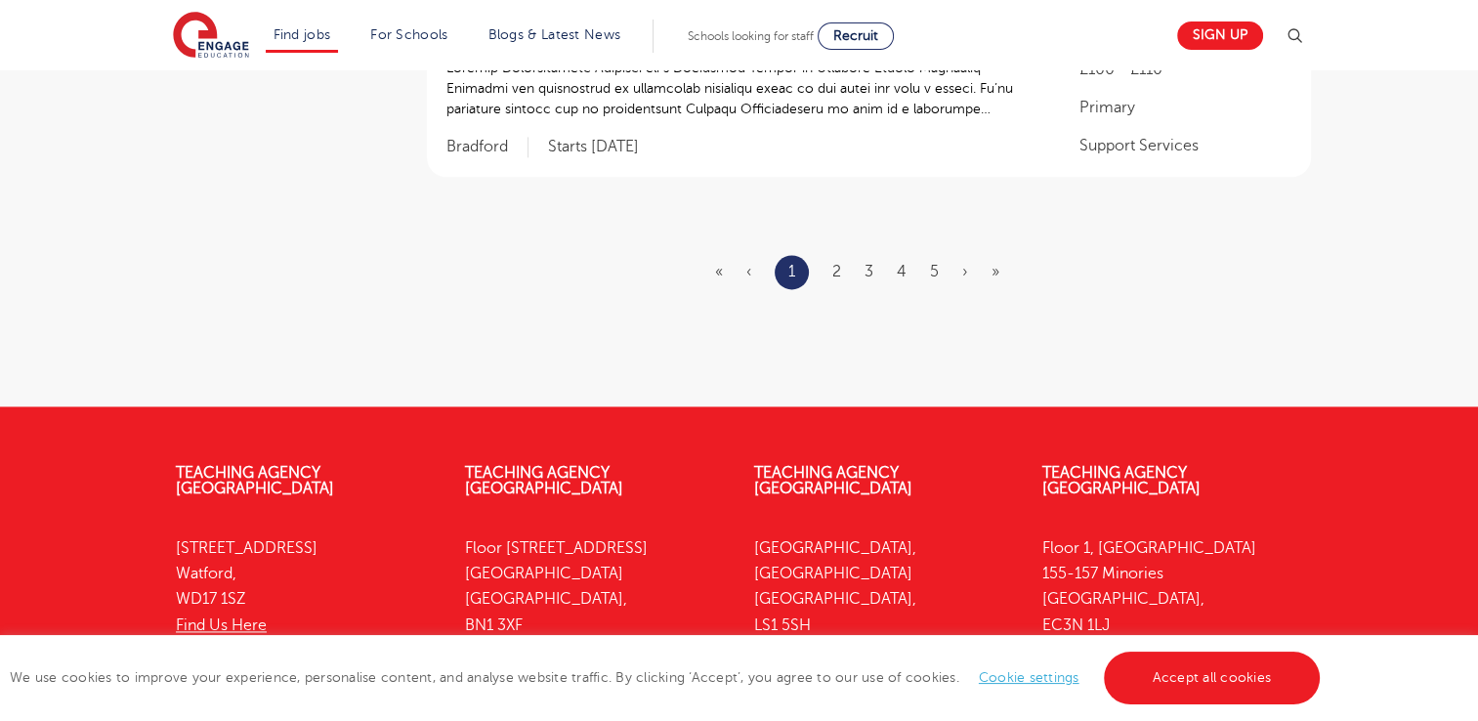
scroll to position [2588, 0]
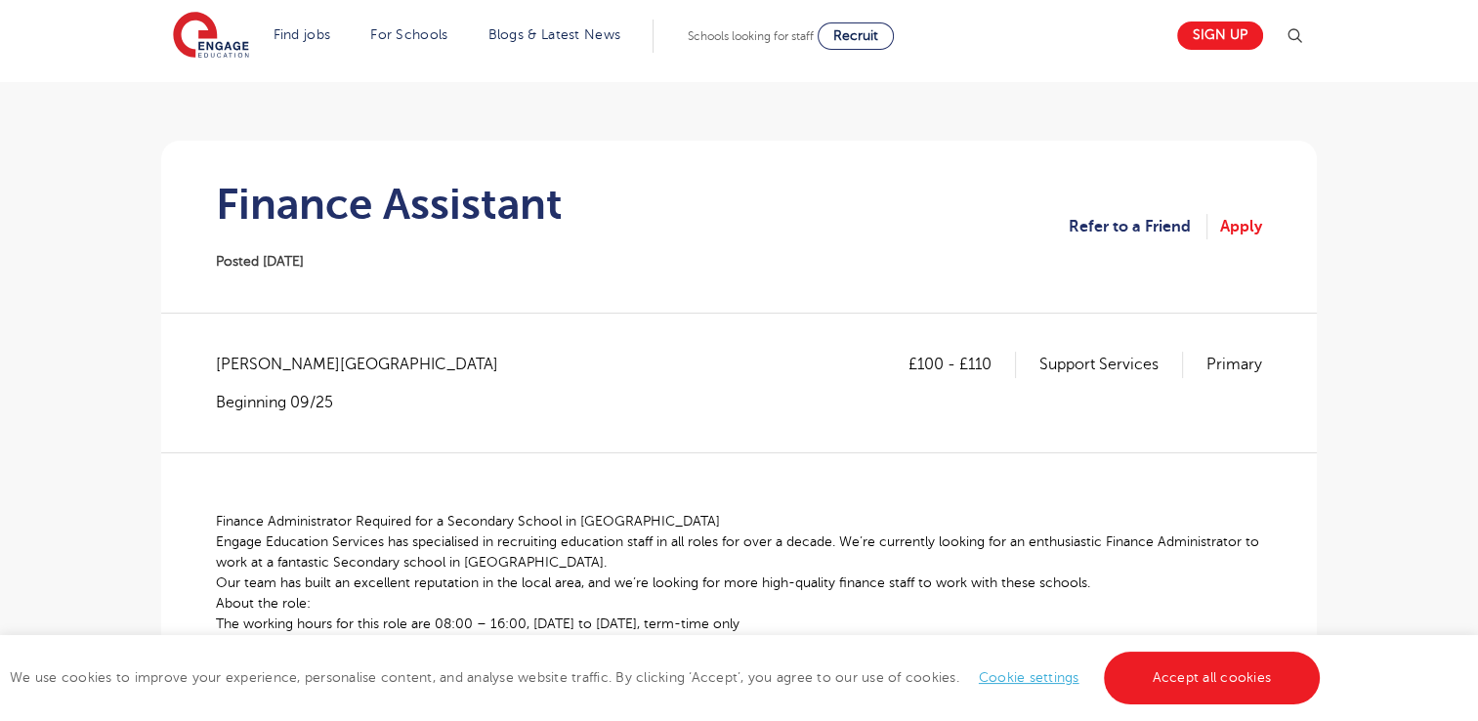
scroll to position [104, 0]
